Goal: Information Seeking & Learning: Find specific fact

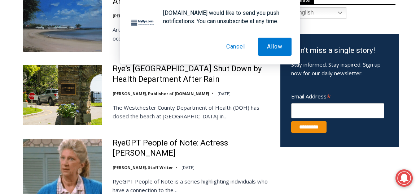
scroll to position [312, 0]
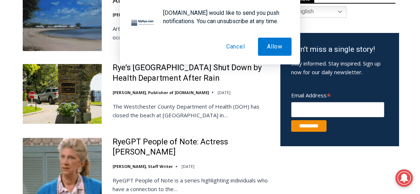
click at [227, 53] on button "Cancel" at bounding box center [235, 47] width 37 height 18
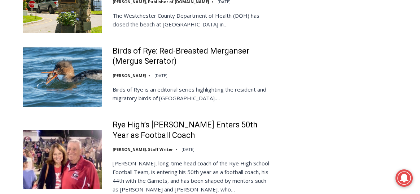
scroll to position [1502, 0]
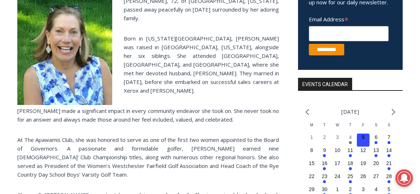
scroll to position [195, 0]
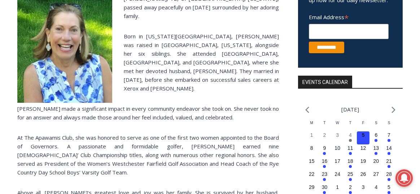
click at [147, 79] on p "Born in [US_STATE][GEOGRAPHIC_DATA], [PERSON_NAME] was raised in [GEOGRAPHIC_DA…" at bounding box center [148, 62] width 262 height 61
click at [147, 79] on p "Born in New York City, Maryanne was raised in Rye, New York, alongside her six …" at bounding box center [148, 62] width 262 height 61
copy p "Gartner"
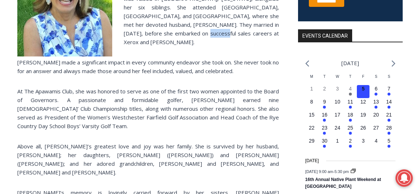
scroll to position [252, 0]
